Goal: Task Accomplishment & Management: Use online tool/utility

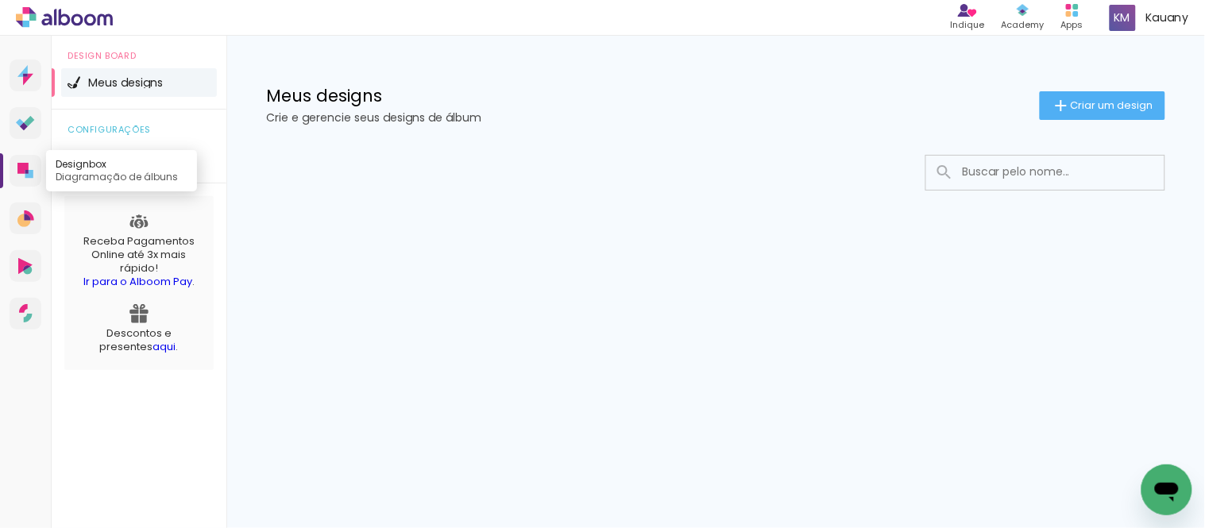
click at [25, 168] on icon at bounding box center [22, 168] width 11 height 11
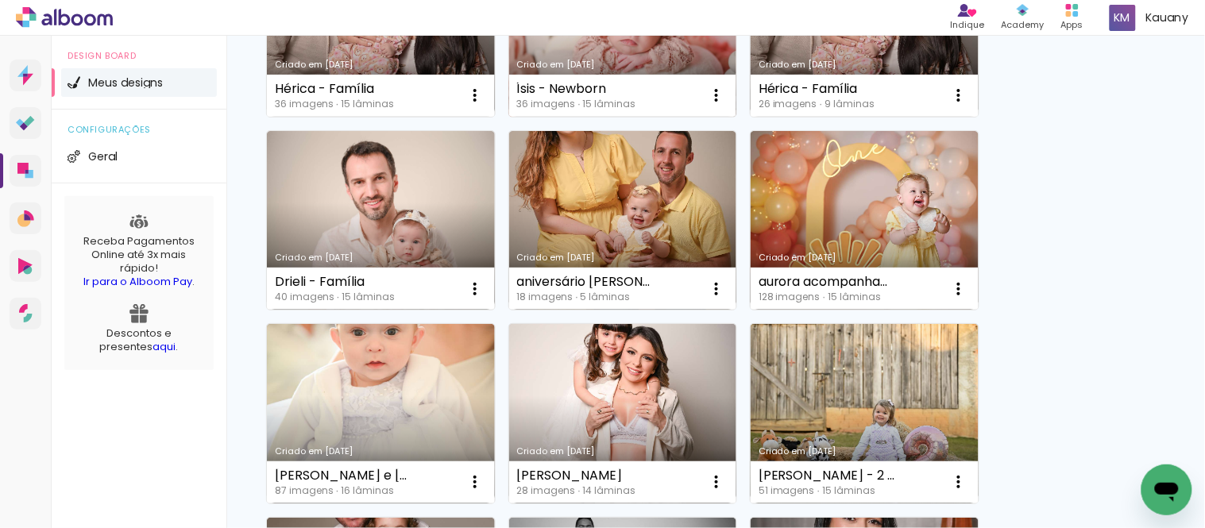
scroll to position [353, 0]
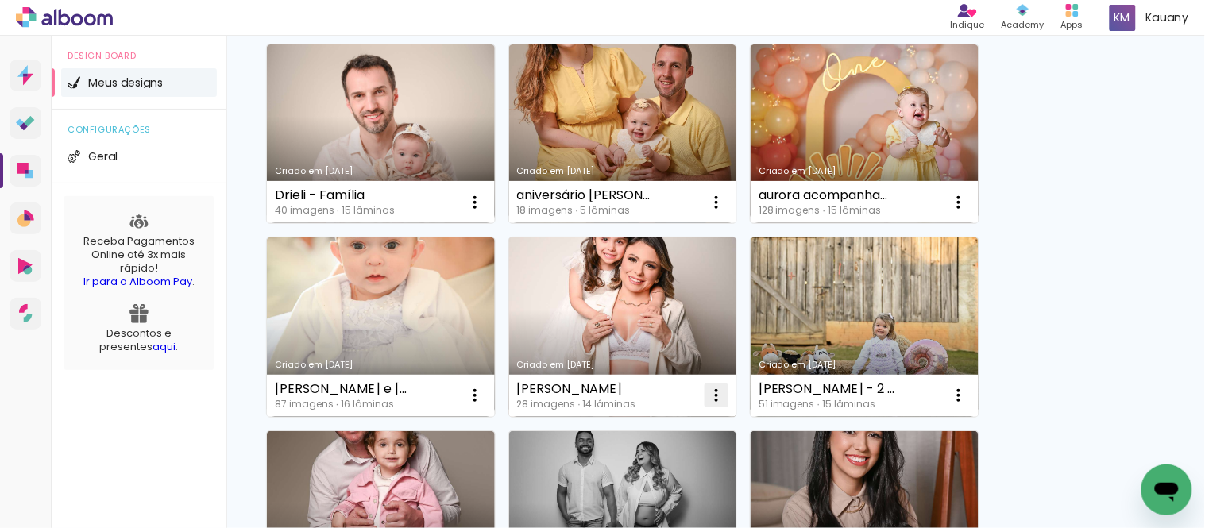
click at [718, 391] on iron-icon at bounding box center [716, 395] width 19 height 19
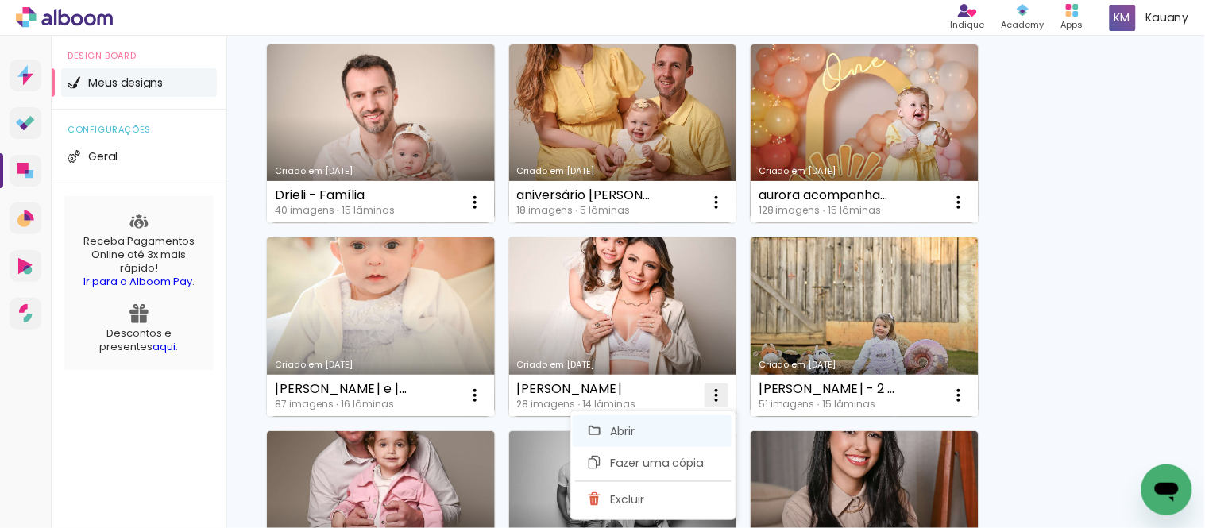
click at [667, 427] on paper-item "Abrir" at bounding box center [652, 431] width 159 height 32
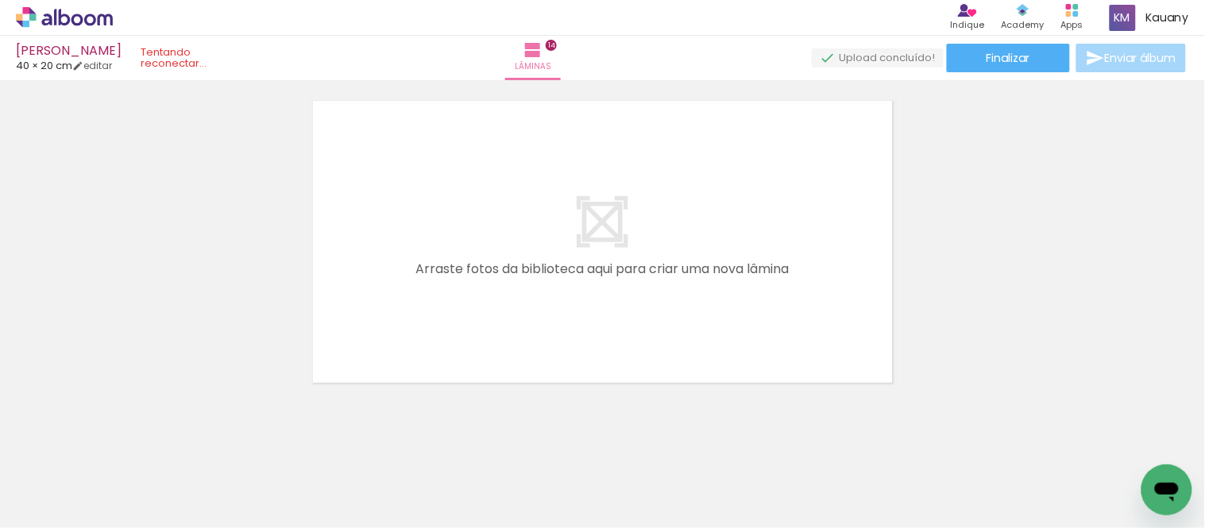
scroll to position [4775, 0]
